Goal: Task Accomplishment & Management: Use online tool/utility

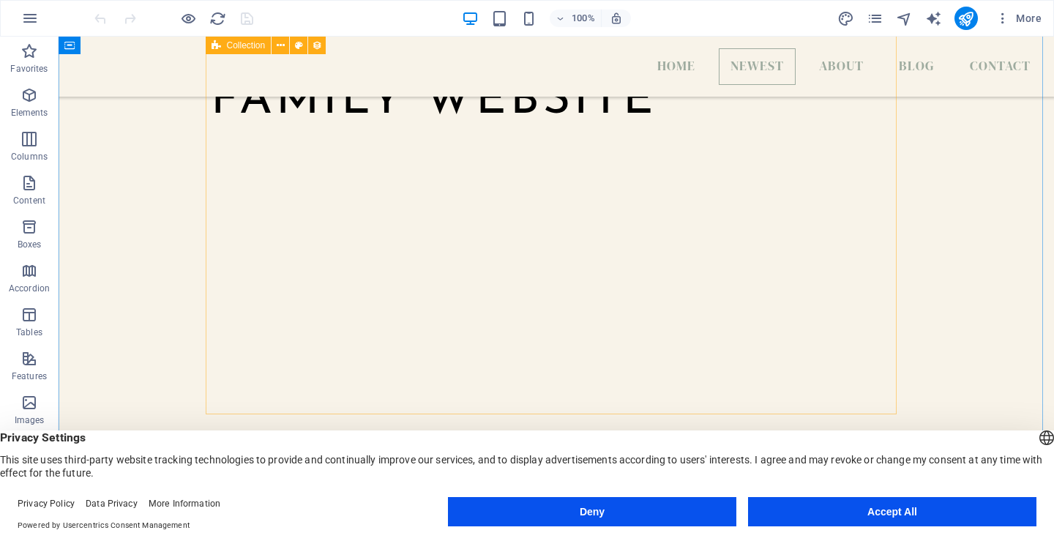
scroll to position [732, 0]
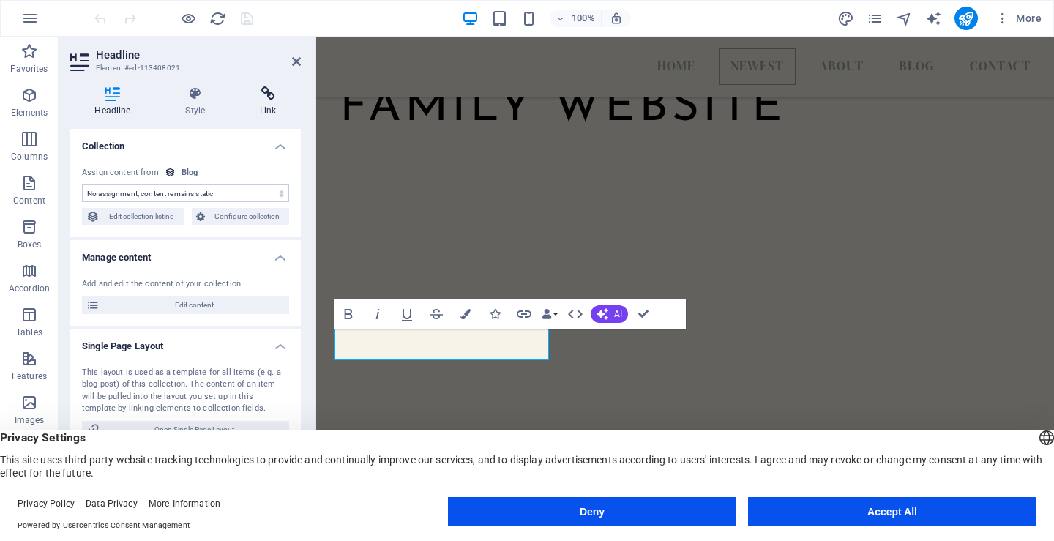
click at [266, 102] on h4 "Link" at bounding box center [268, 101] width 65 height 31
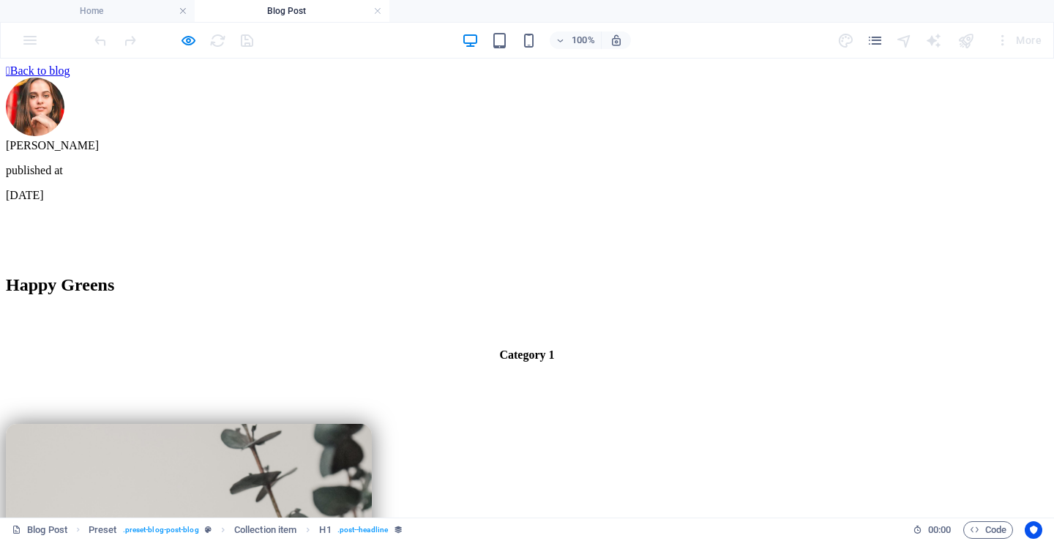
scroll to position [0, 0]
select select "6509b530ee9af15a4b67240a"
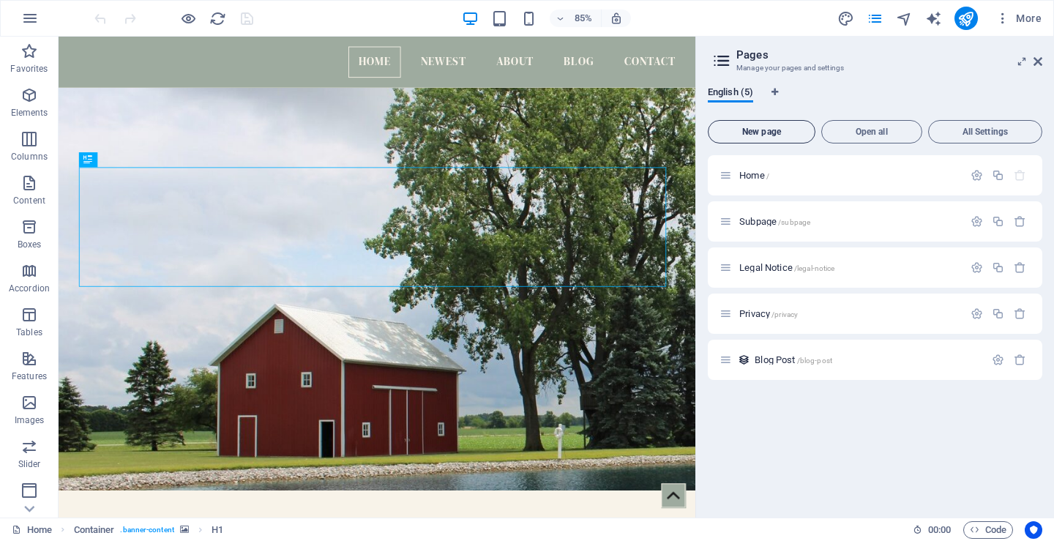
click at [776, 130] on span "New page" at bounding box center [761, 131] width 94 height 9
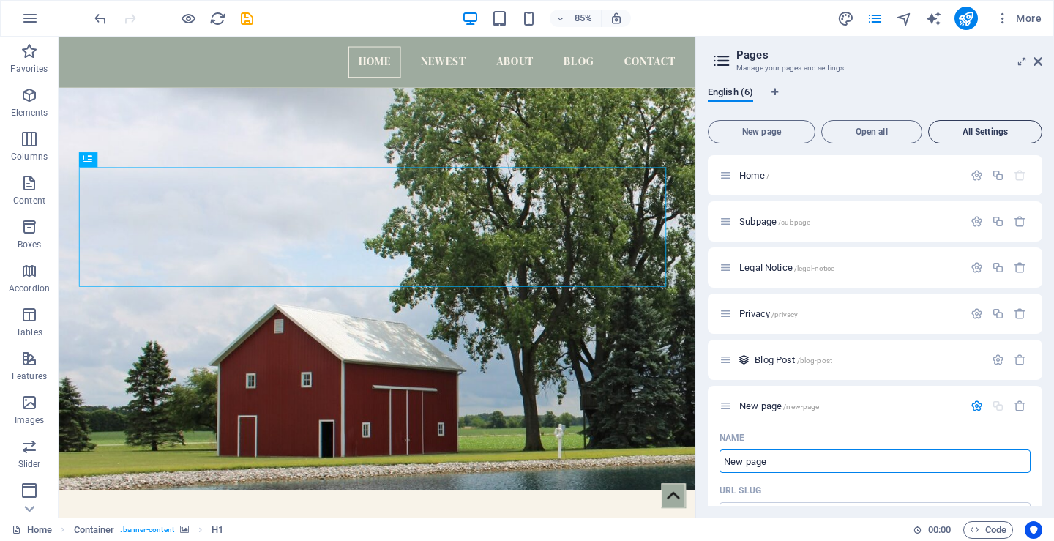
click at [958, 127] on button "All Settings" at bounding box center [985, 131] width 114 height 23
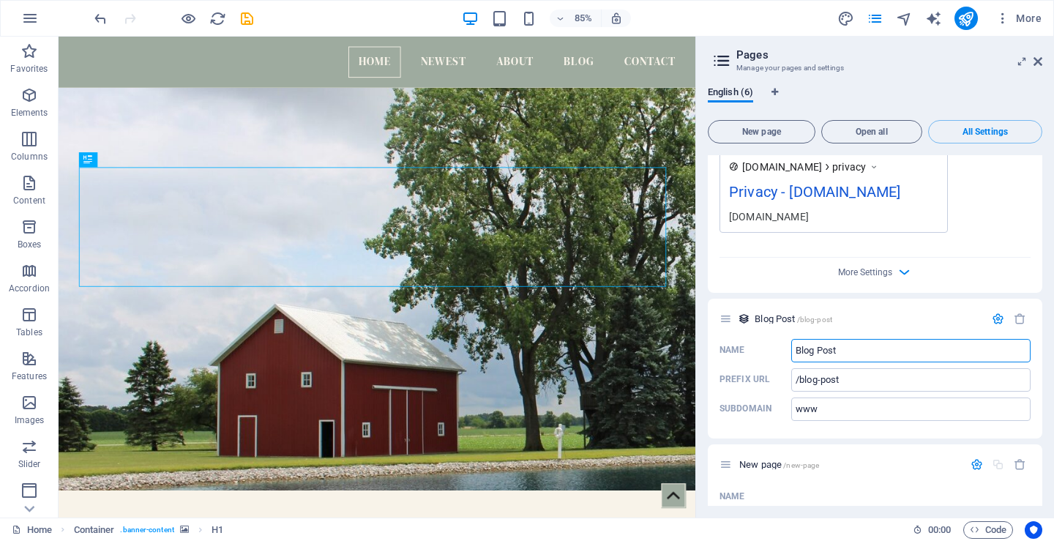
scroll to position [2242, 0]
click at [762, 131] on span "New page" at bounding box center [761, 131] width 94 height 9
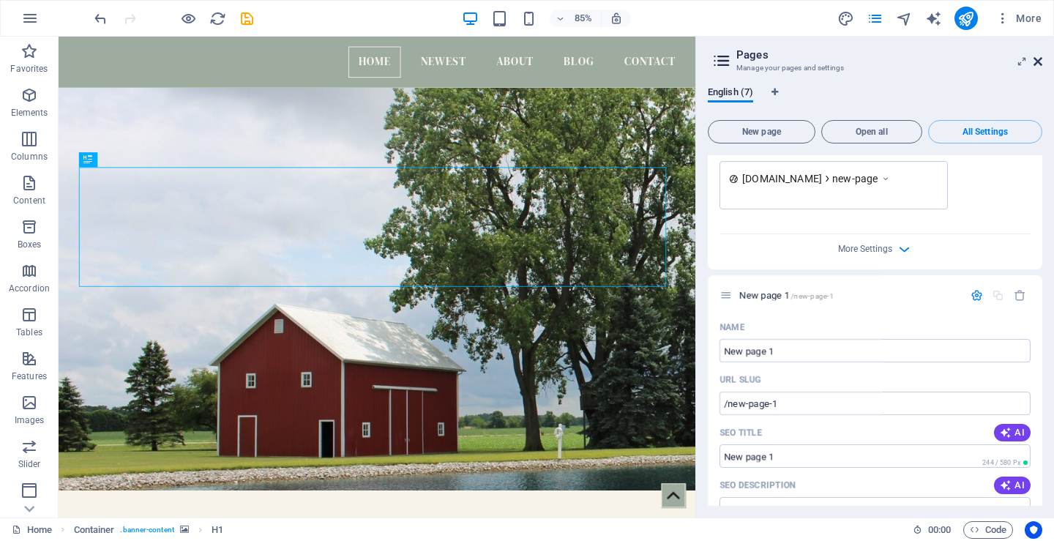
click at [1037, 66] on icon at bounding box center [1037, 62] width 9 height 12
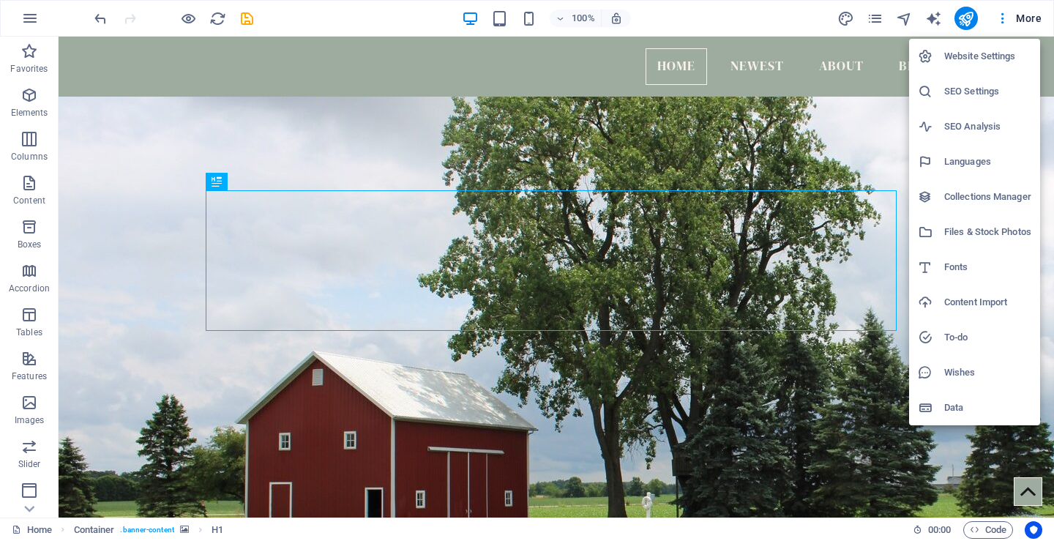
click at [36, 508] on div at bounding box center [527, 270] width 1054 height 541
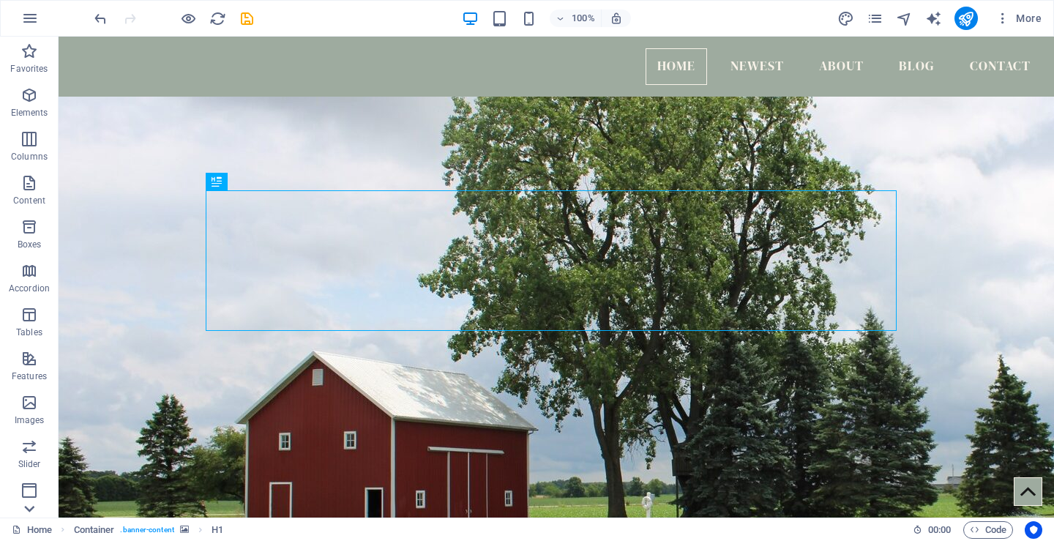
click at [30, 507] on icon at bounding box center [29, 508] width 20 height 20
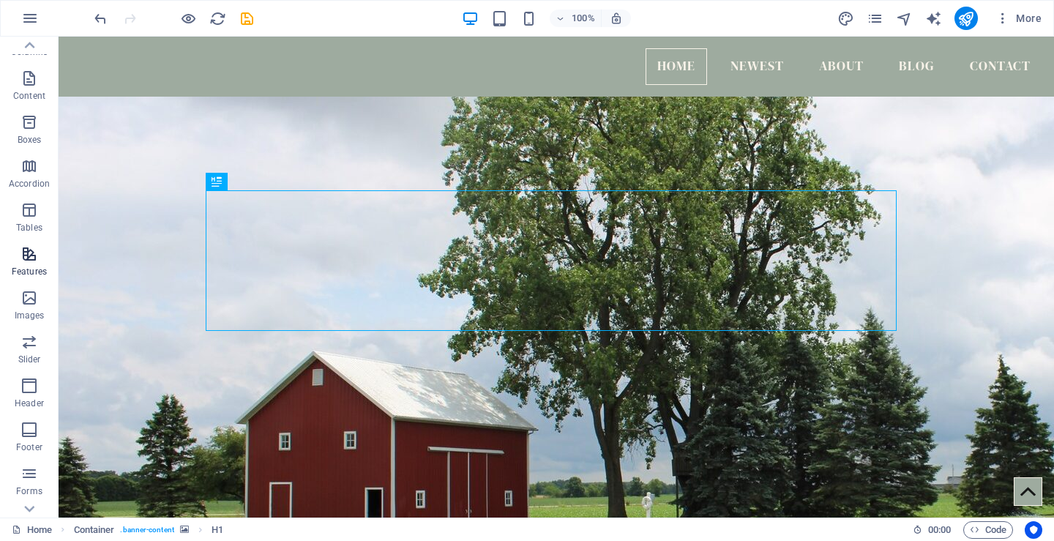
click at [34, 260] on icon "button" at bounding box center [29, 254] width 18 height 18
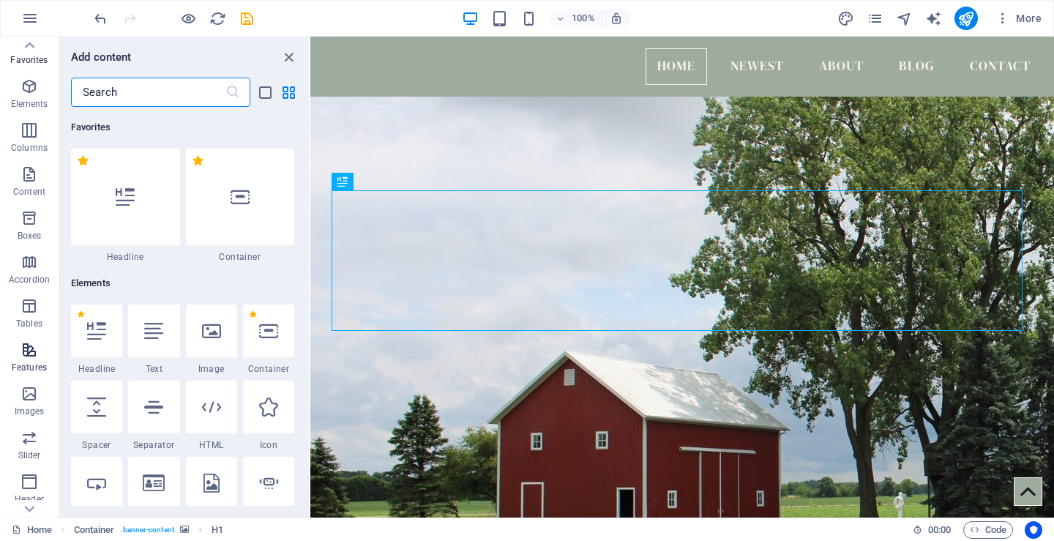
scroll to position [0, 0]
click at [40, 234] on span "Boxes" at bounding box center [29, 235] width 59 height 35
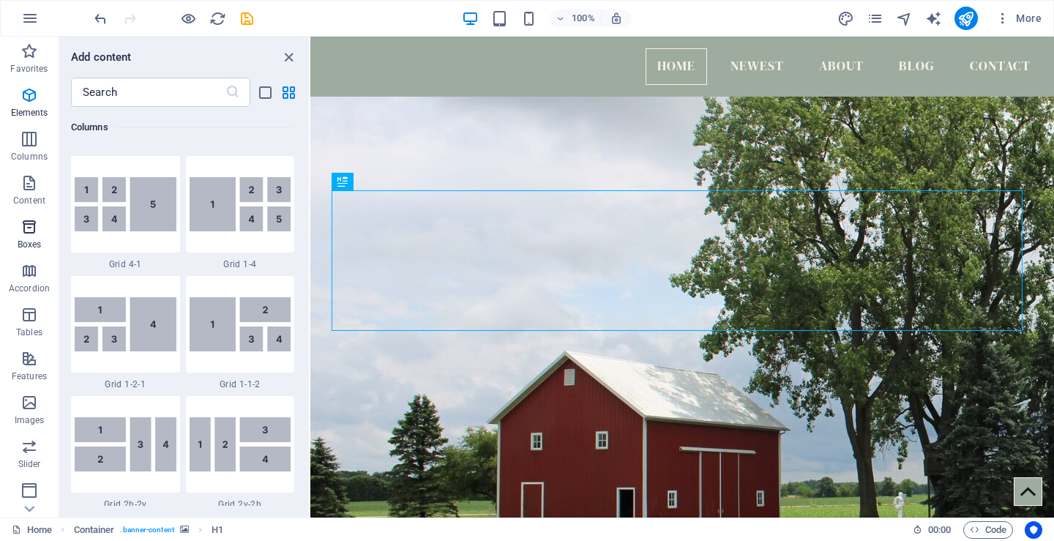
scroll to position [4036, 0]
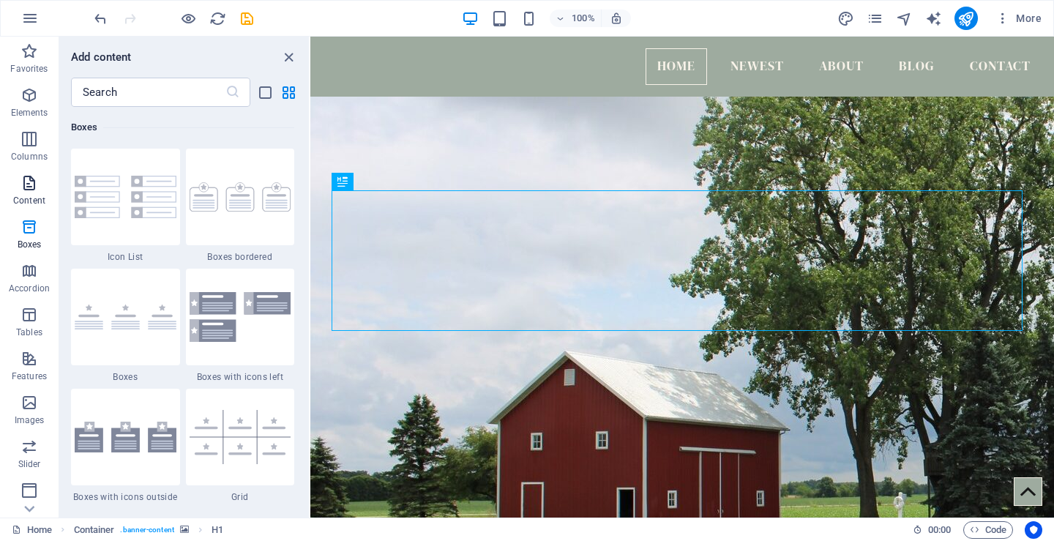
click at [31, 186] on icon "button" at bounding box center [29, 183] width 18 height 18
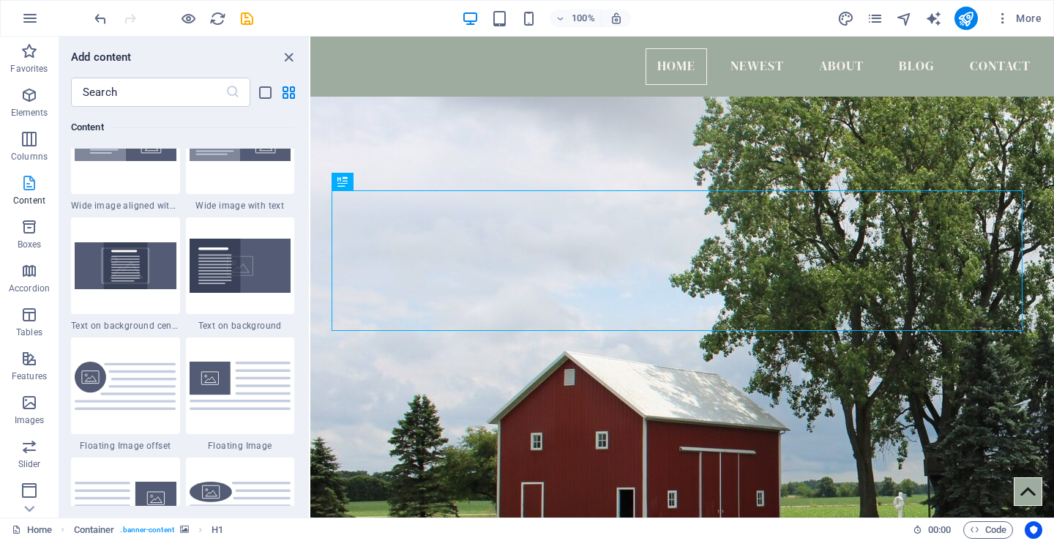
scroll to position [2560, 0]
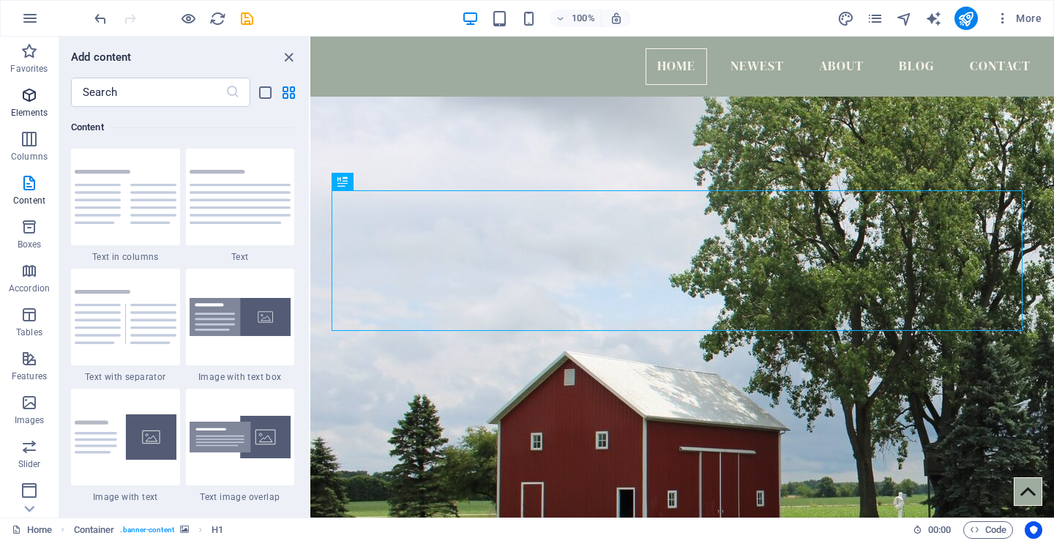
click at [44, 94] on span "Elements" at bounding box center [29, 103] width 59 height 35
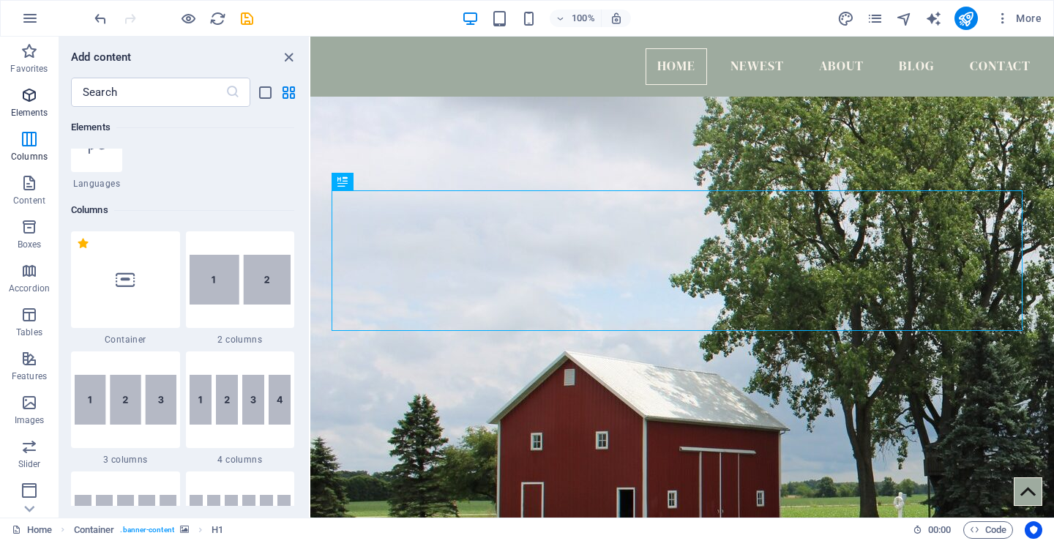
scroll to position [156, 0]
